Goal: Transaction & Acquisition: Download file/media

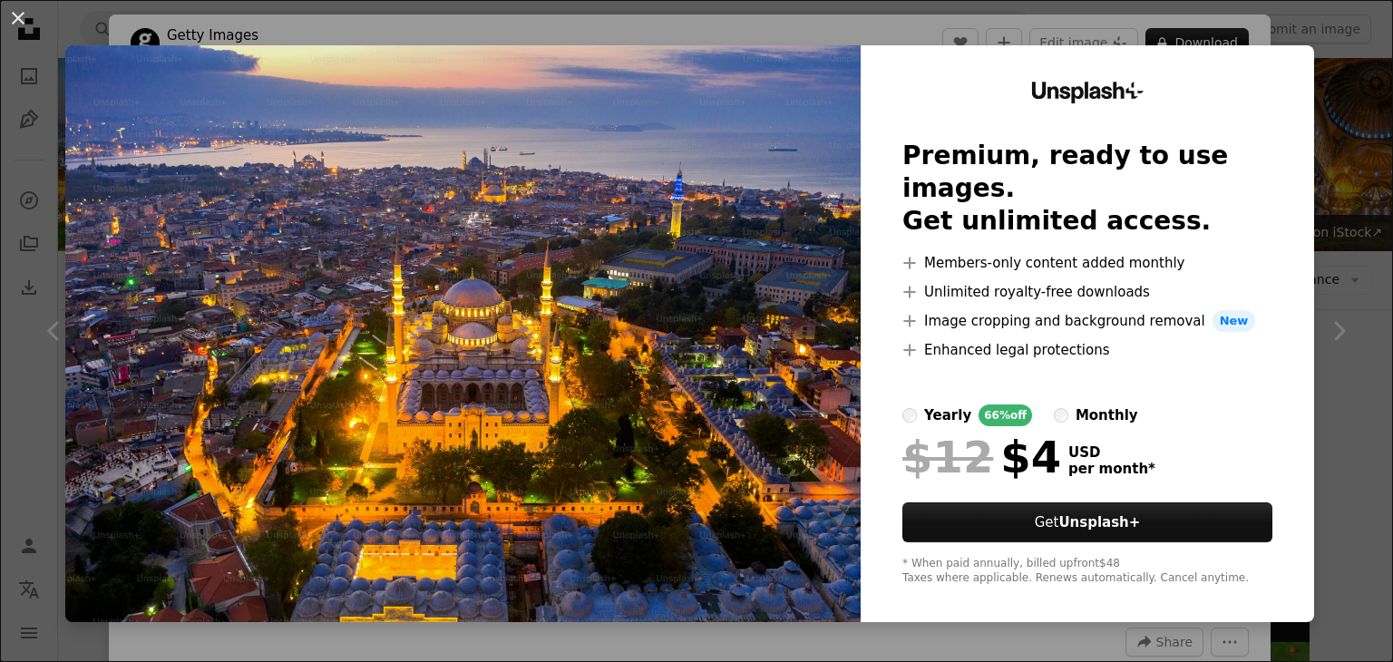
scroll to position [997, 0]
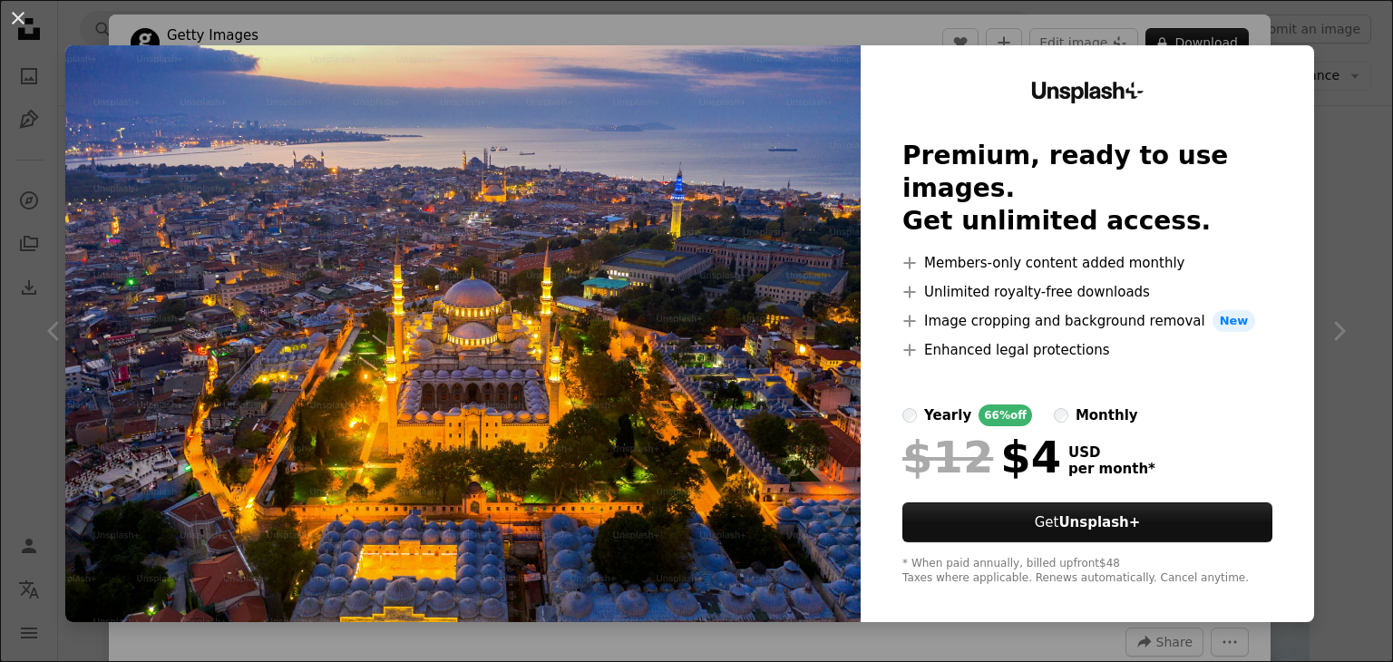
click at [1319, 323] on div "An X shape Unsplash+ Premium, ready to use images. Get unlimited access. A plus…" at bounding box center [696, 331] width 1393 height 662
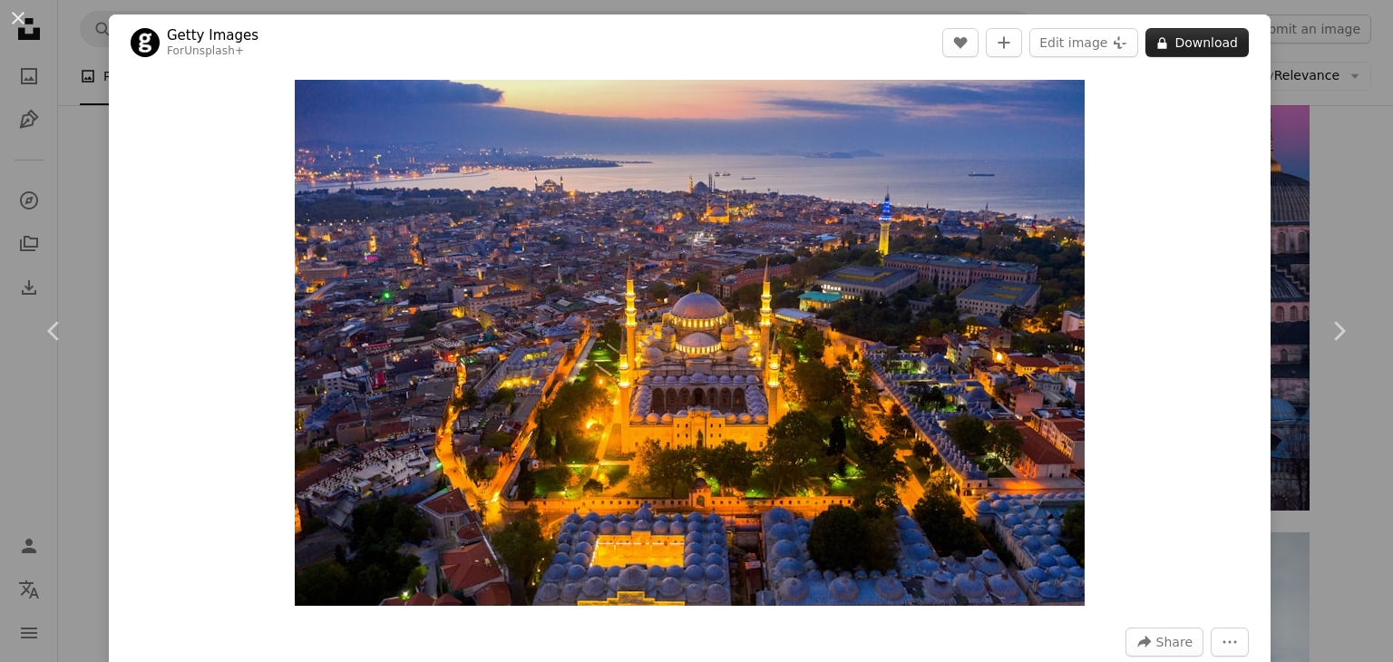
click at [1175, 37] on button "A lock Download" at bounding box center [1196, 42] width 103 height 29
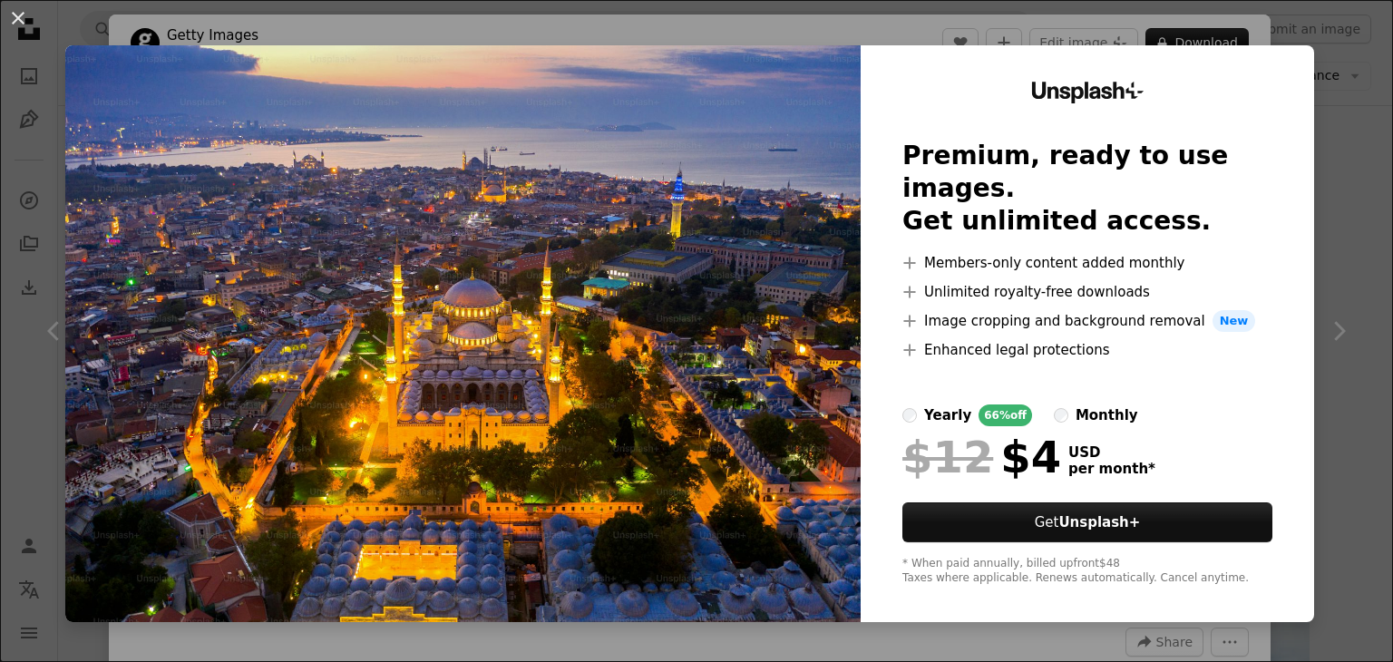
click at [1353, 138] on div "An X shape Unsplash+ Premium, ready to use images. Get unlimited access. A plus…" at bounding box center [696, 331] width 1393 height 662
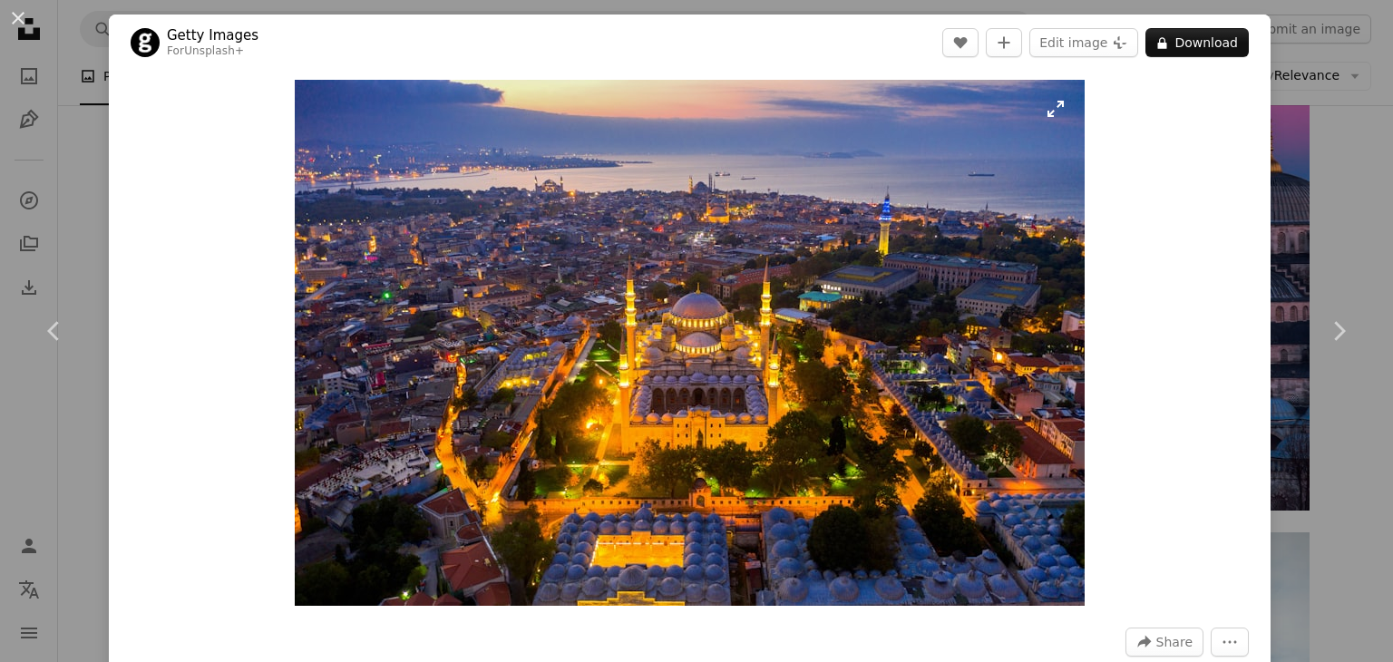
click at [749, 301] on img "Zoom in on this image" at bounding box center [690, 343] width 790 height 526
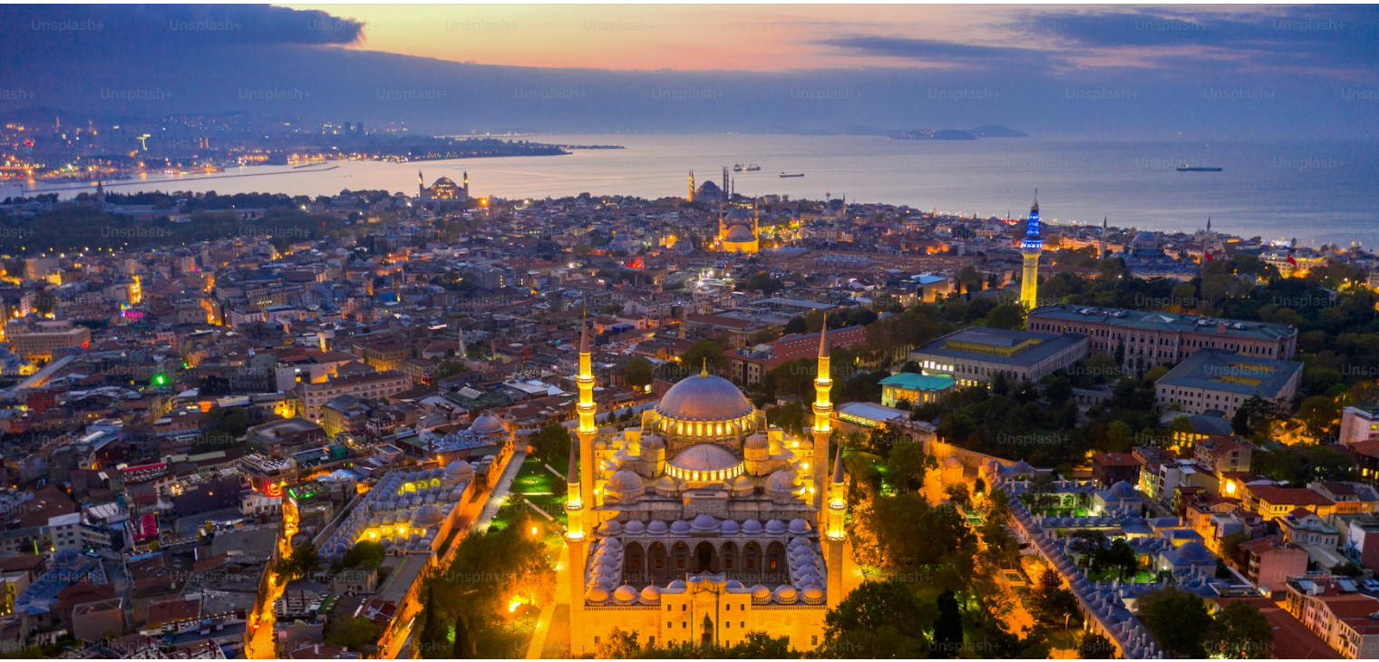
scroll to position [123, 0]
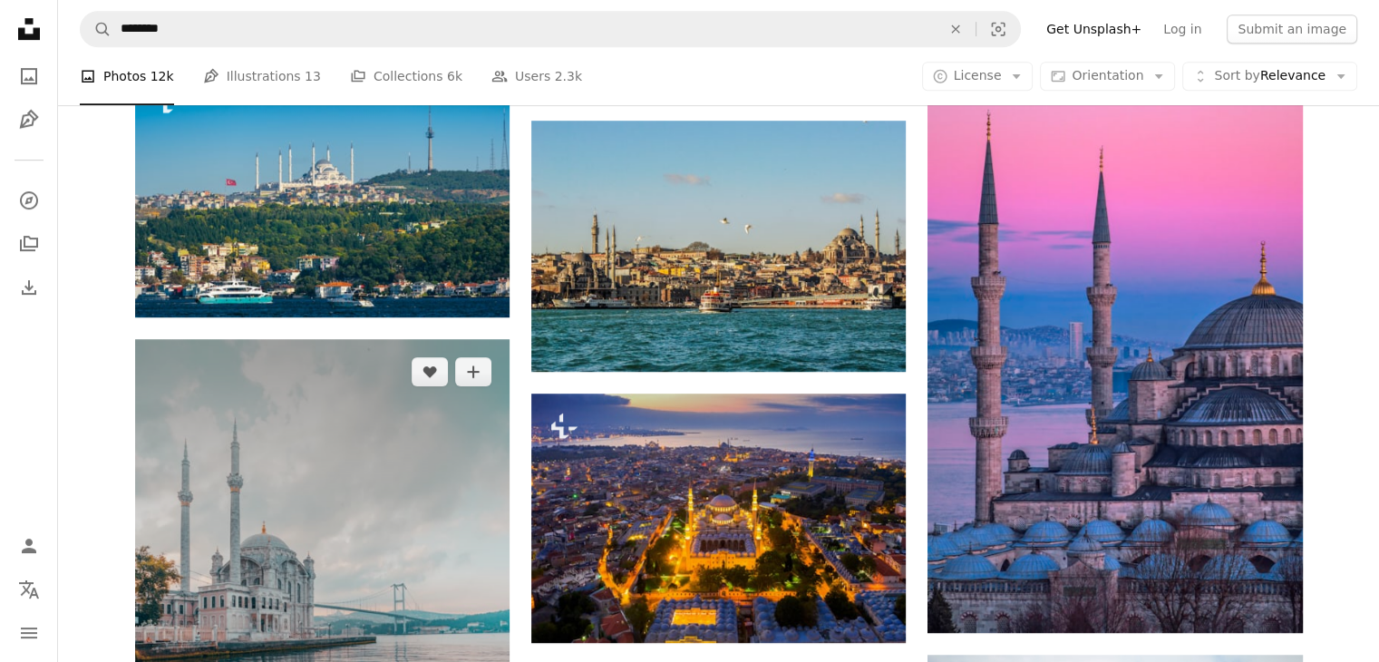
scroll to position [725, 0]
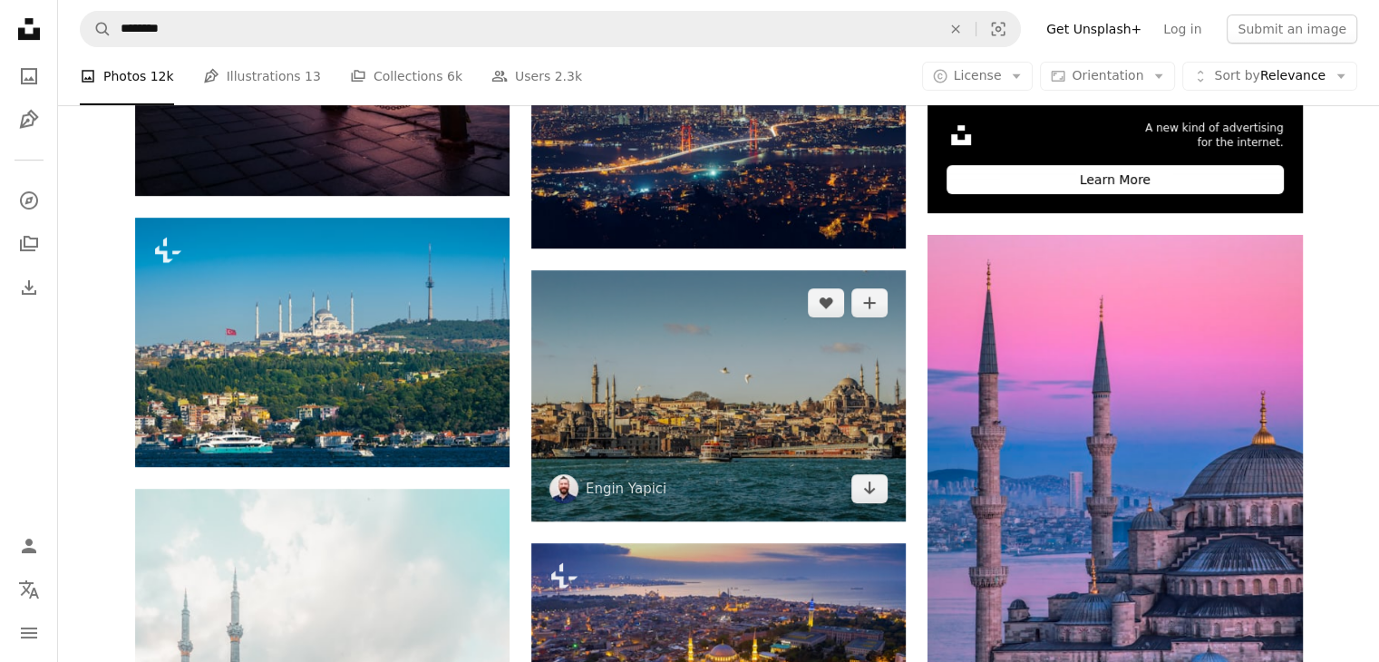
click at [749, 447] on img at bounding box center [718, 395] width 374 height 251
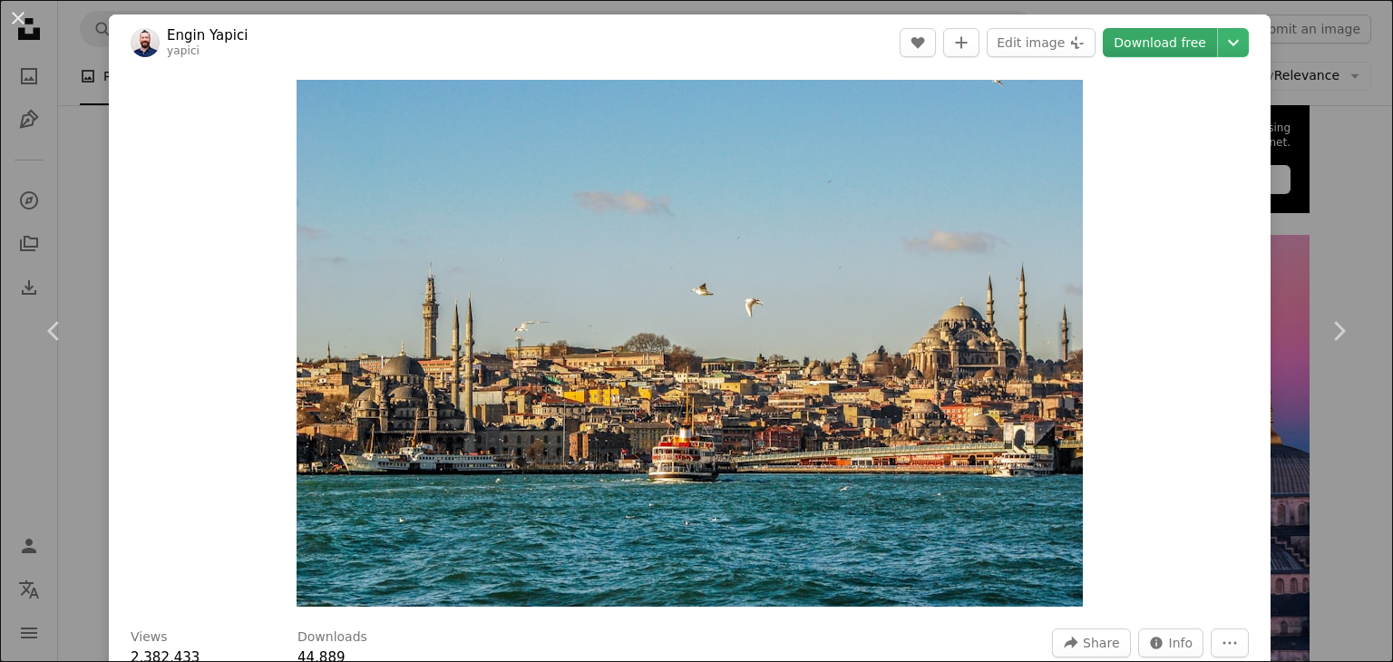
click at [1168, 39] on link "Download free" at bounding box center [1160, 42] width 114 height 29
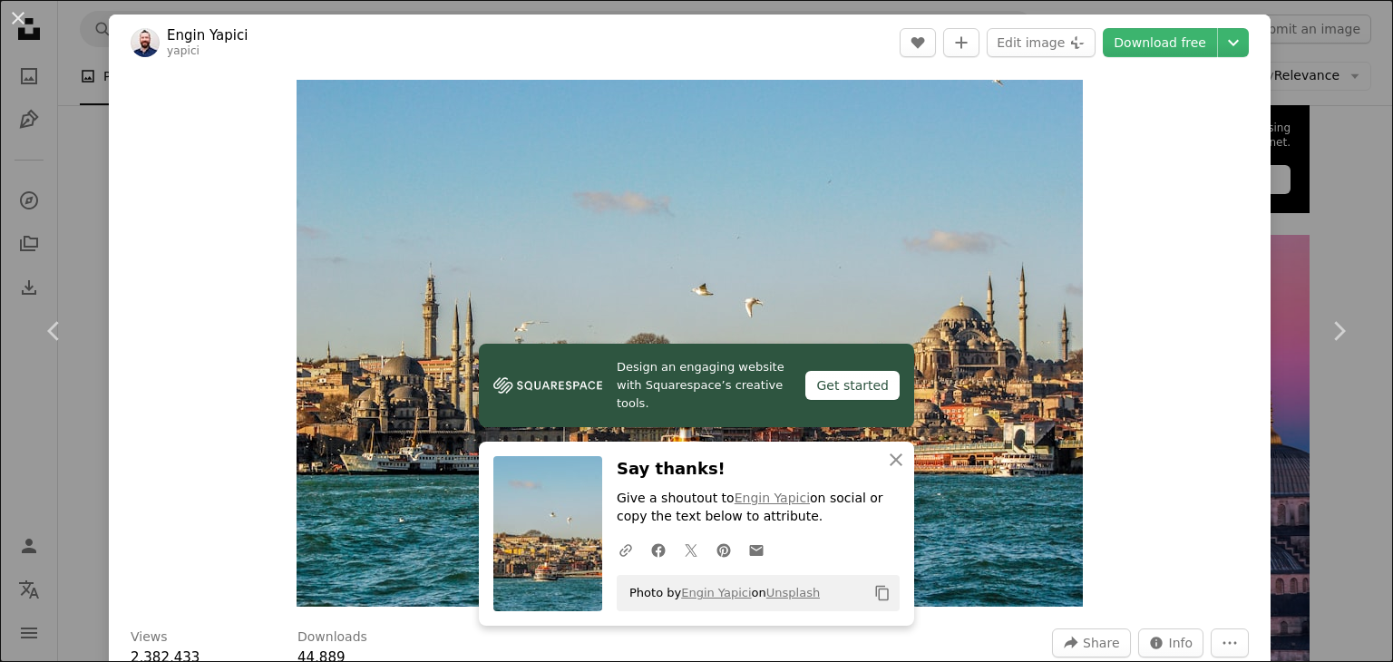
click at [19, 17] on button "An X shape" at bounding box center [18, 18] width 22 height 22
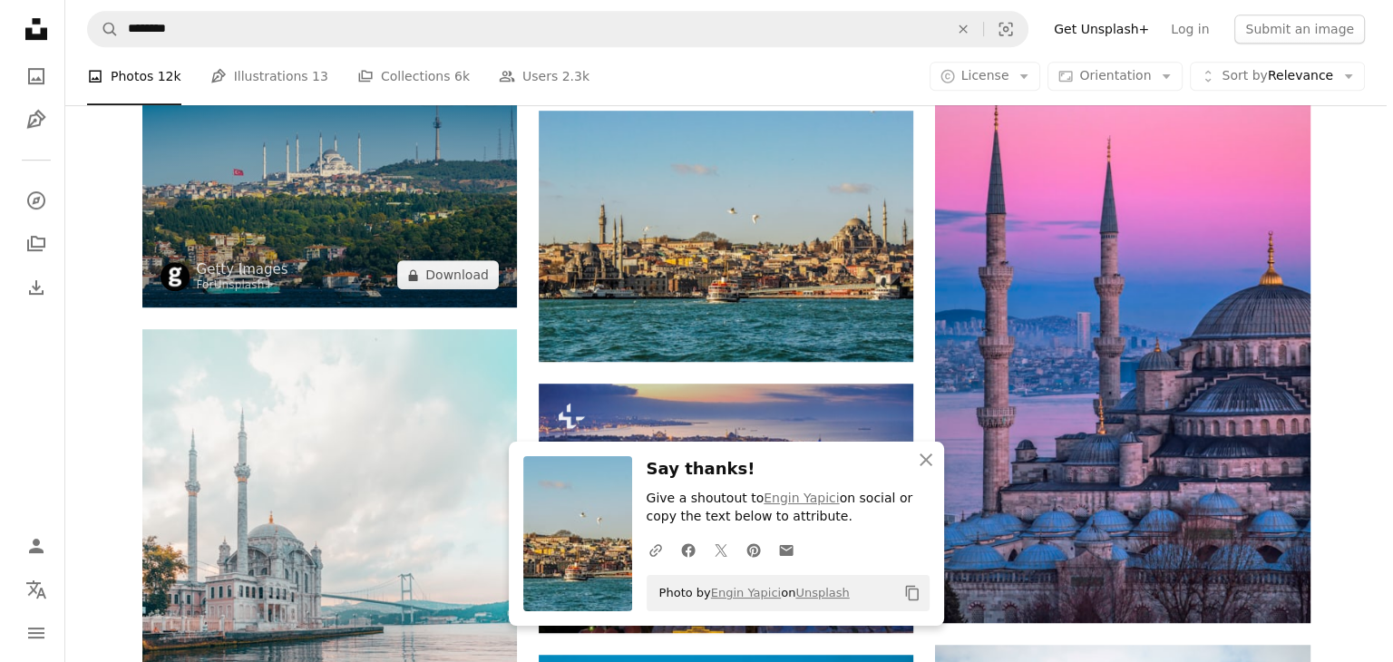
scroll to position [907, 0]
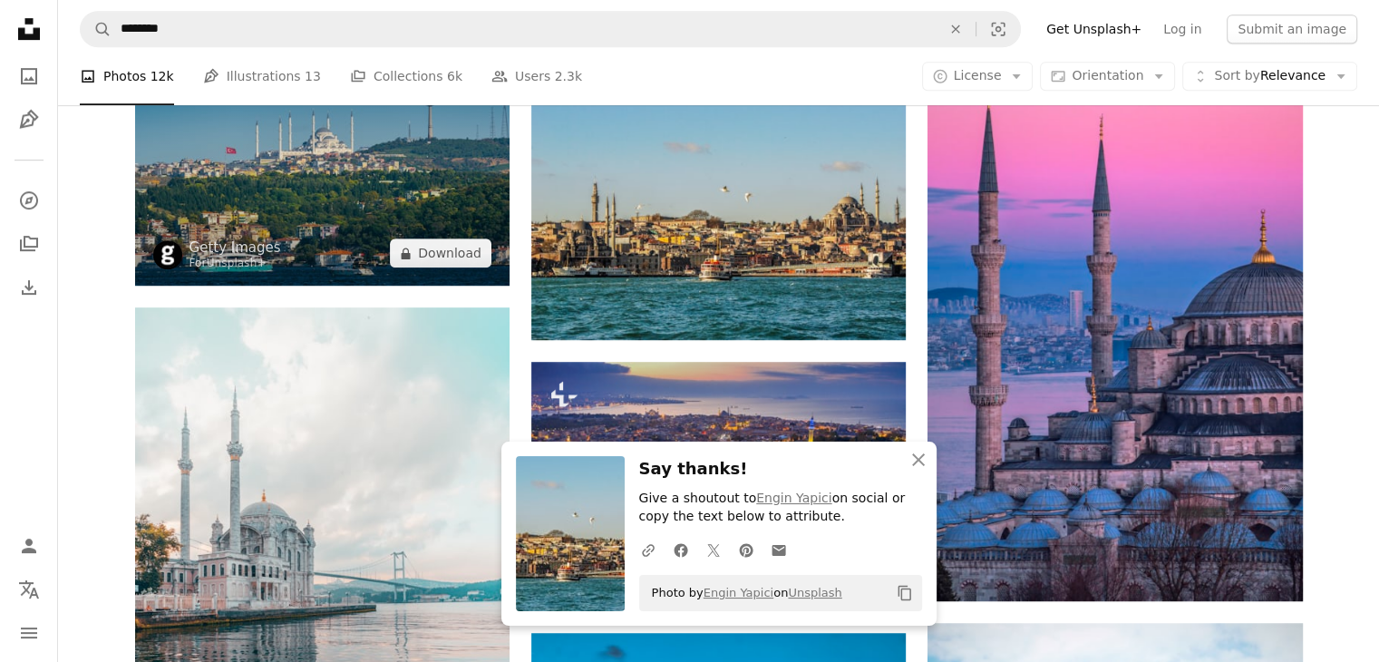
click at [394, 200] on img at bounding box center [322, 160] width 374 height 249
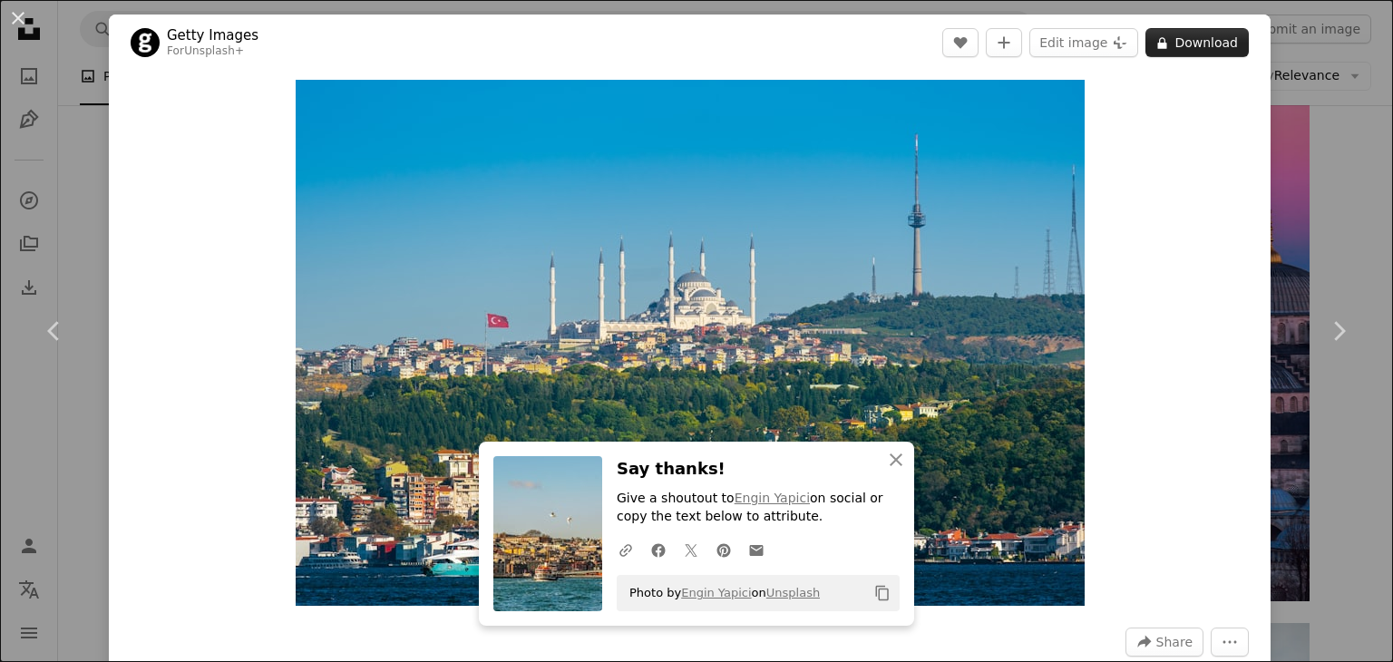
click at [1185, 44] on button "A lock Download" at bounding box center [1196, 42] width 103 height 29
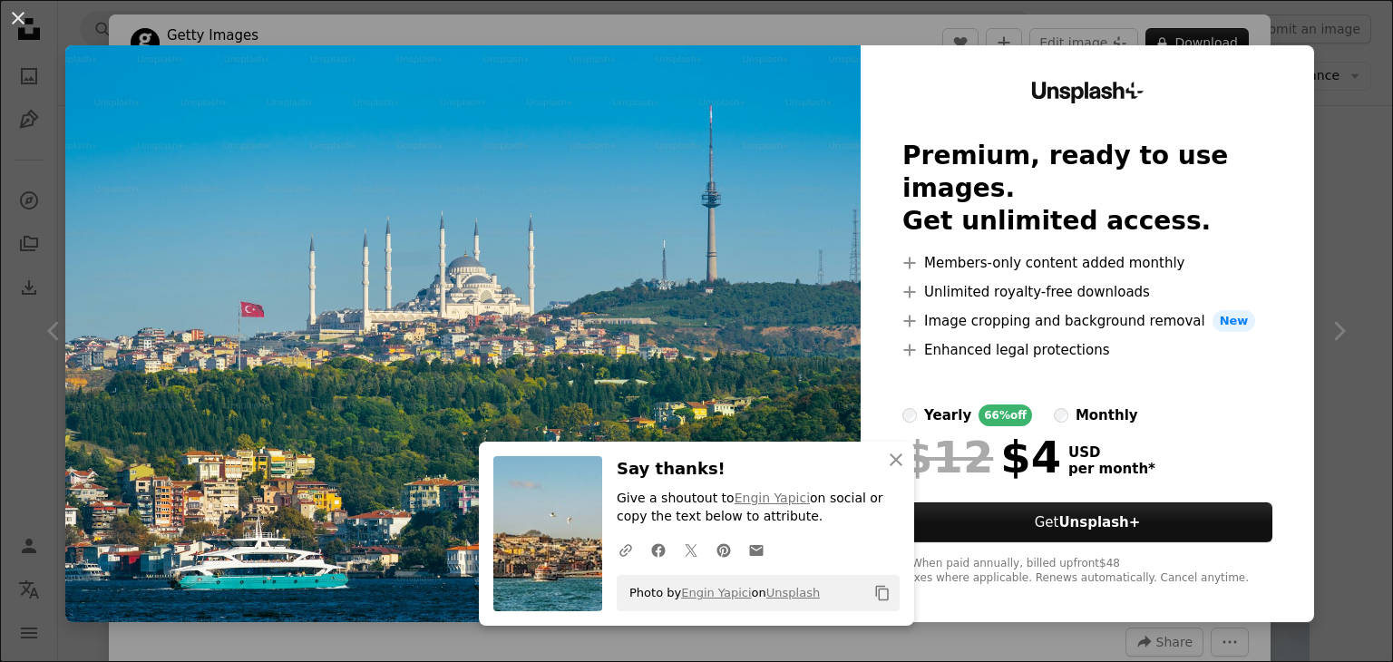
click at [1320, 113] on div "An X shape An X shape Close Say thanks! Give a shoutout to Engin Yapici on soci…" at bounding box center [696, 331] width 1393 height 662
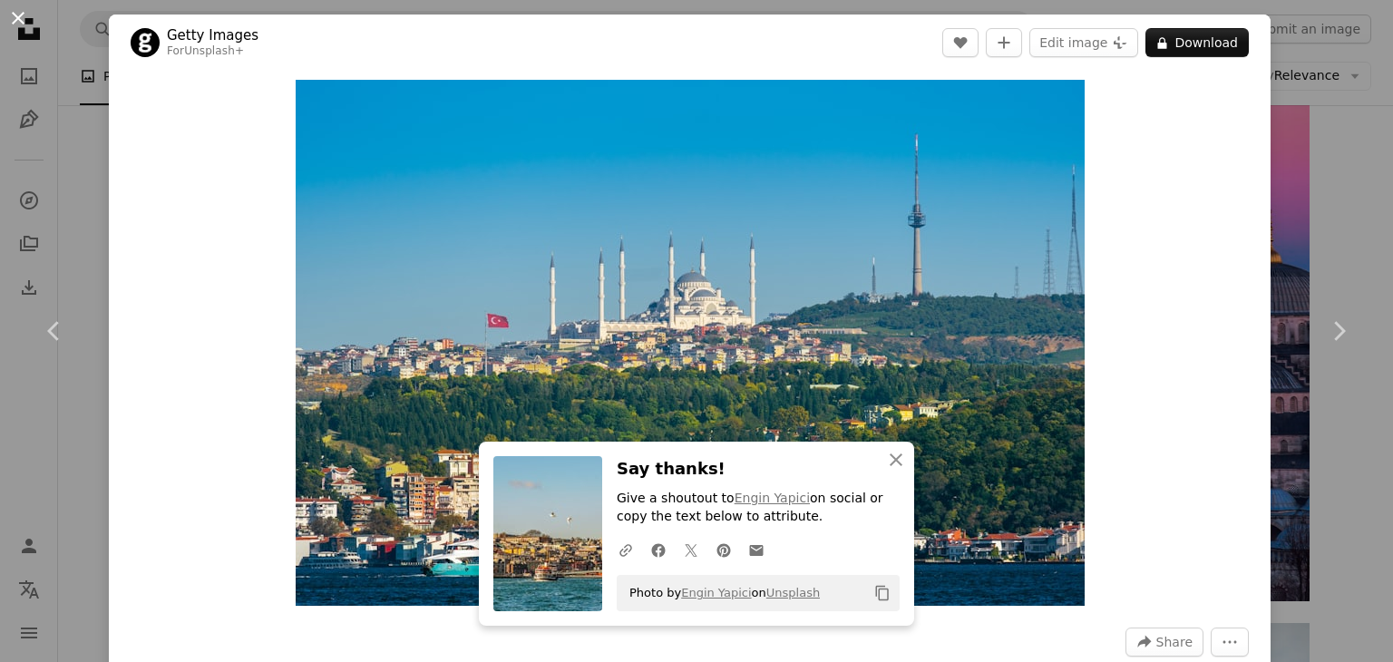
click at [18, 13] on button "An X shape" at bounding box center [18, 18] width 22 height 22
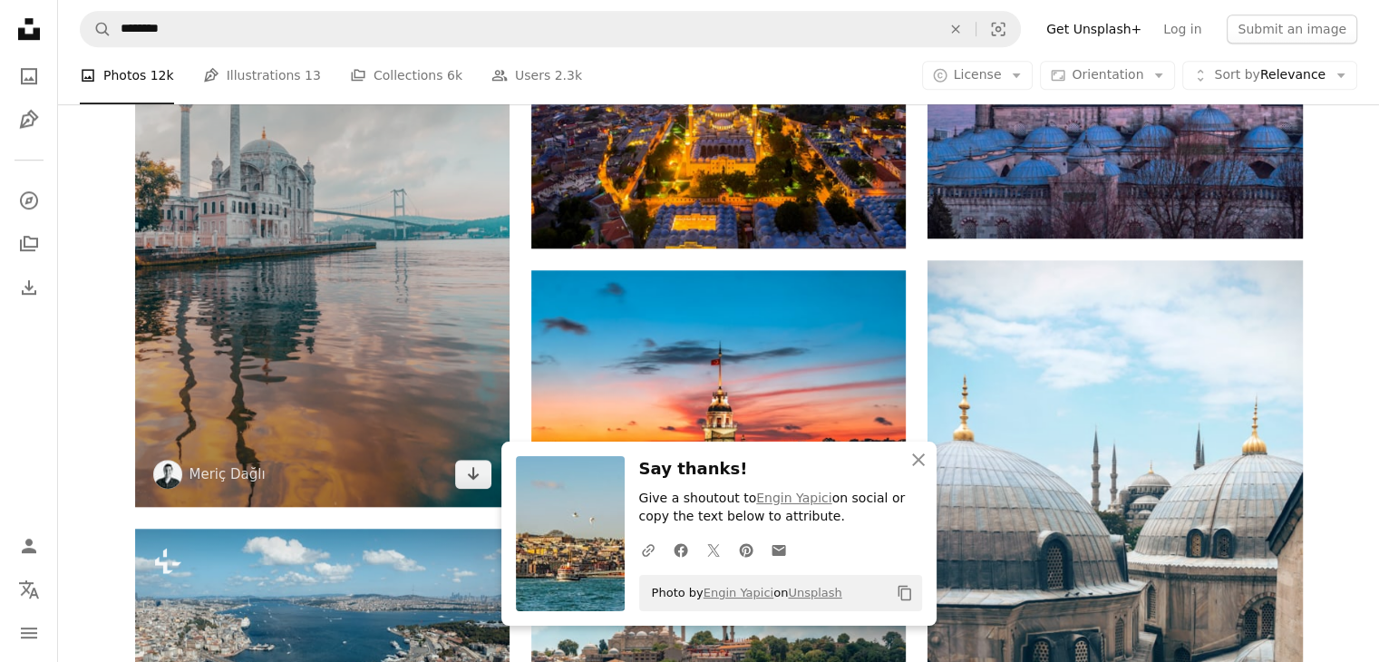
scroll to position [1451, 0]
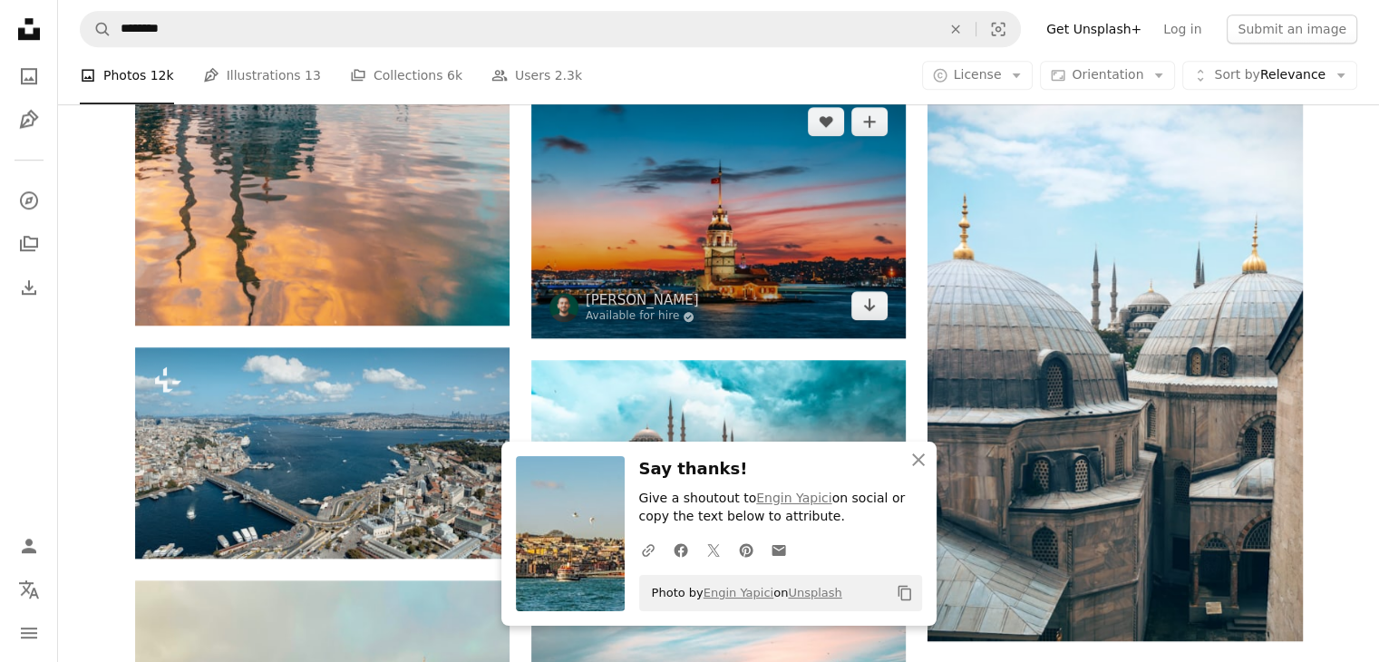
click at [715, 216] on img at bounding box center [718, 213] width 374 height 249
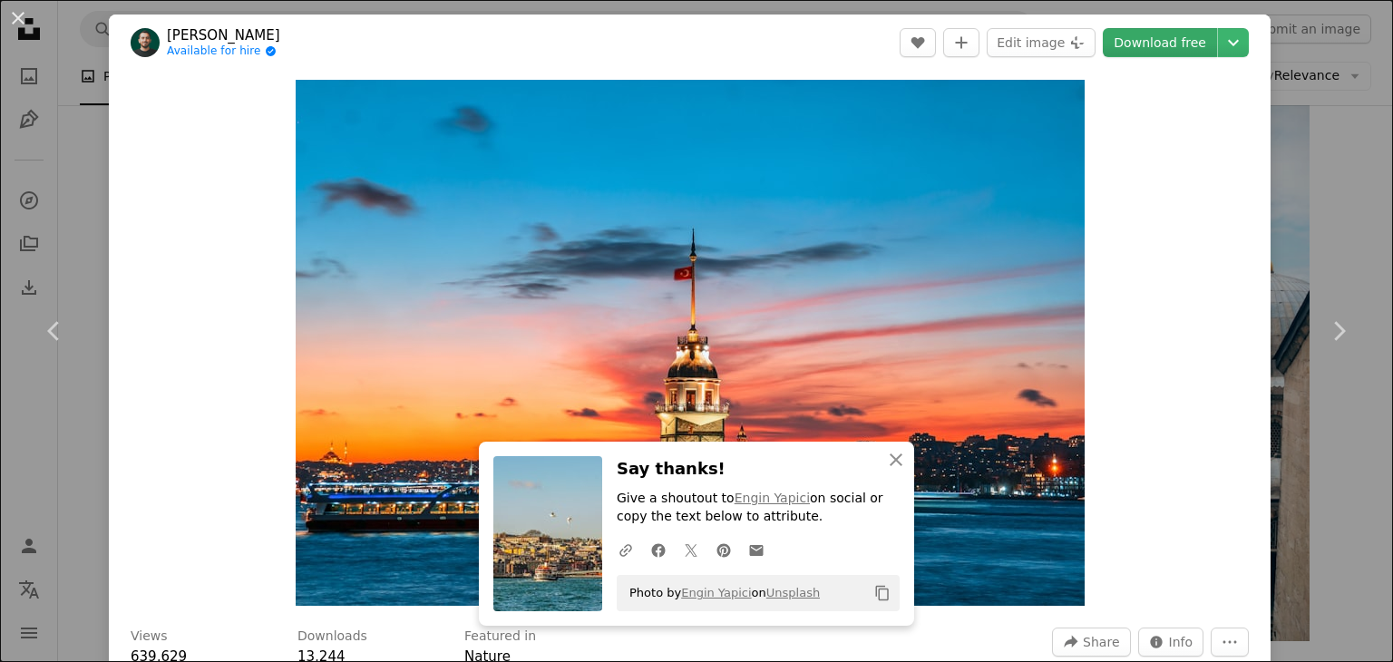
click at [1163, 48] on link "Download free" at bounding box center [1160, 42] width 114 height 29
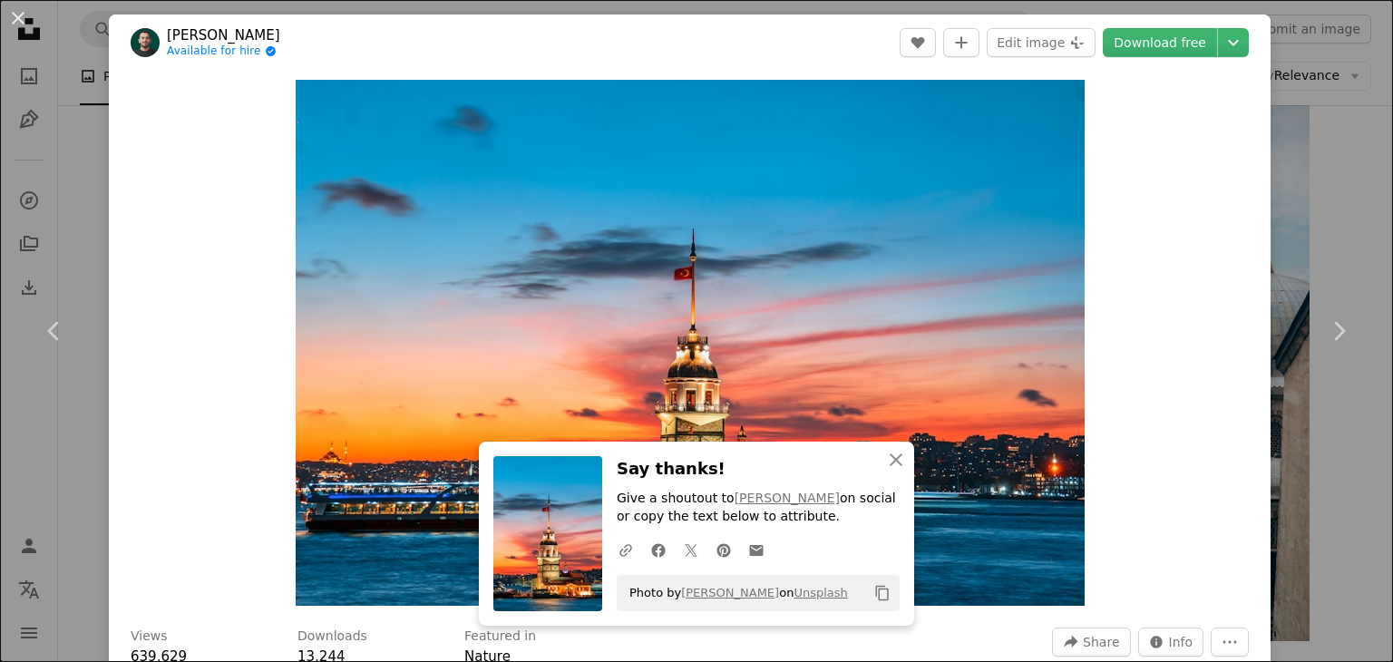
click at [1335, 69] on div "An X shape Chevron left Chevron right An X shape Close Say thanks! Give a shout…" at bounding box center [696, 331] width 1393 height 662
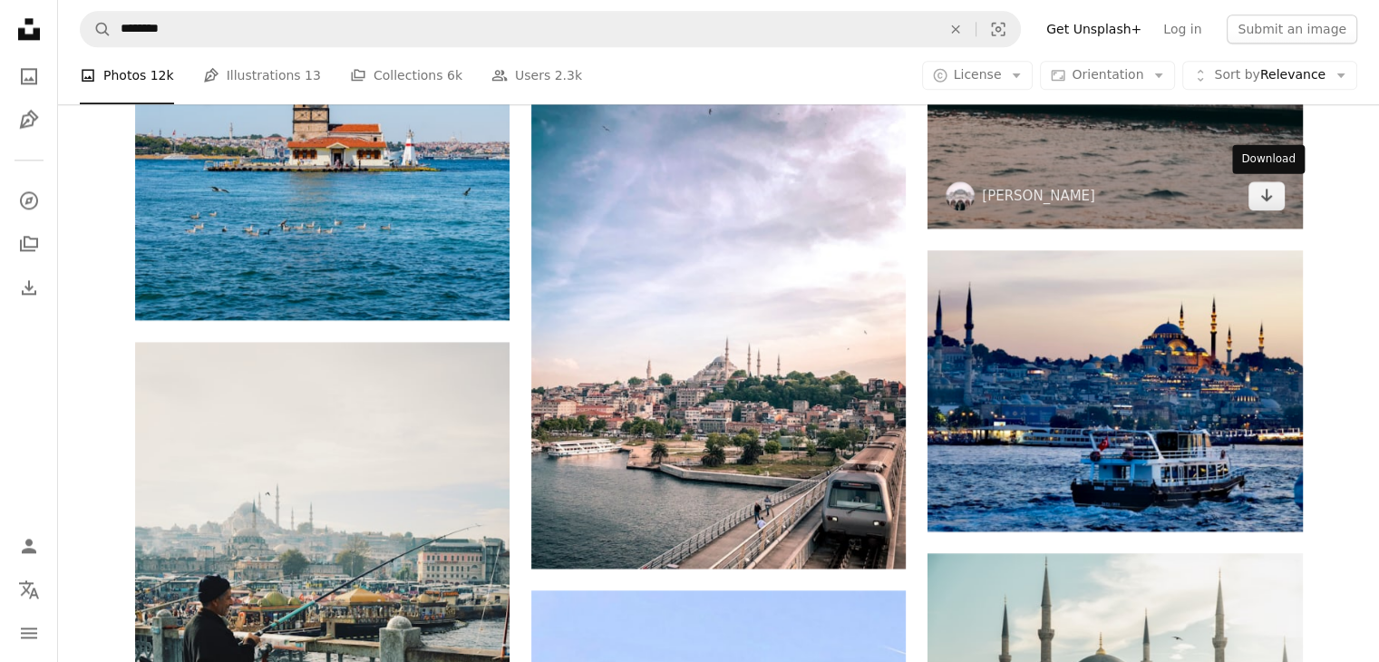
scroll to position [2448, 0]
